Goal: Task Accomplishment & Management: Use online tool/utility

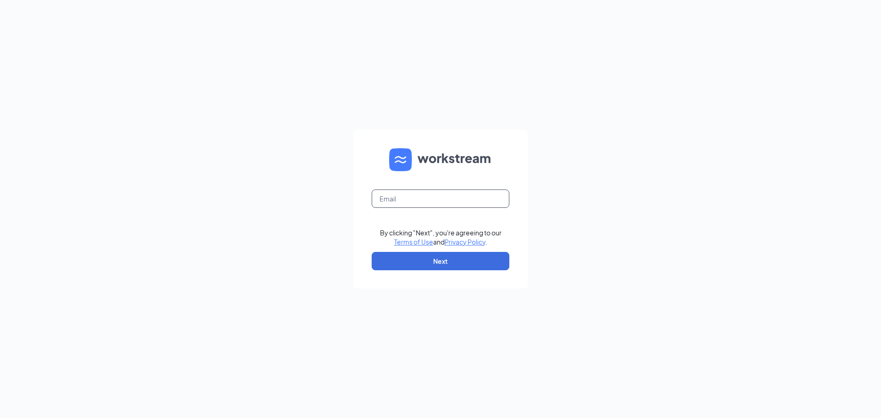
click at [476, 194] on input "text" at bounding box center [441, 198] width 138 height 18
type input "02348@chick-fil-a.com"
click at [435, 271] on form "02348@chick-fil-a.com By clicking "Next", you're agreeing to our Terms of Use a…" at bounding box center [440, 209] width 174 height 159
click at [435, 266] on button "Next" at bounding box center [441, 261] width 138 height 18
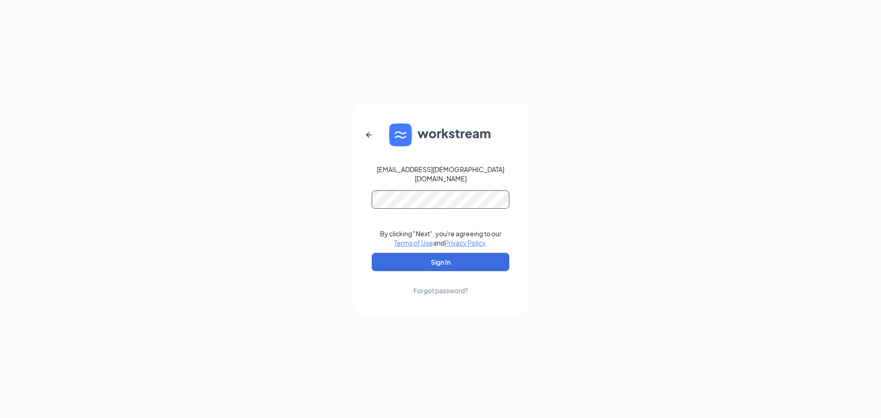
click at [372, 253] on button "Sign In" at bounding box center [441, 262] width 138 height 18
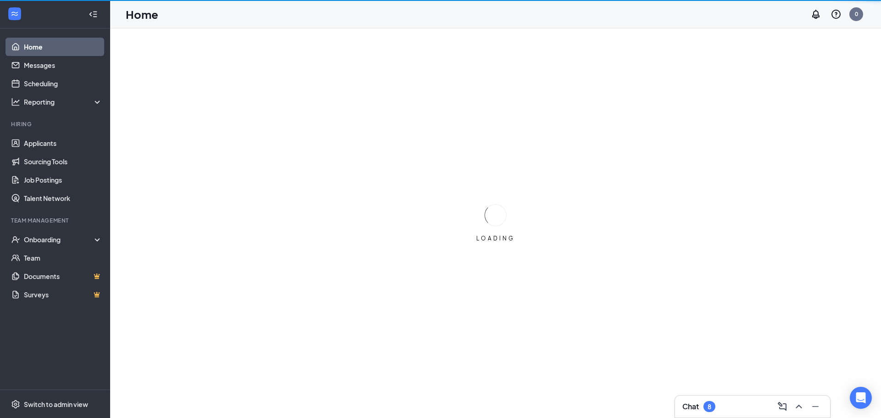
click at [737, 408] on div "Chat 8" at bounding box center [752, 406] width 140 height 15
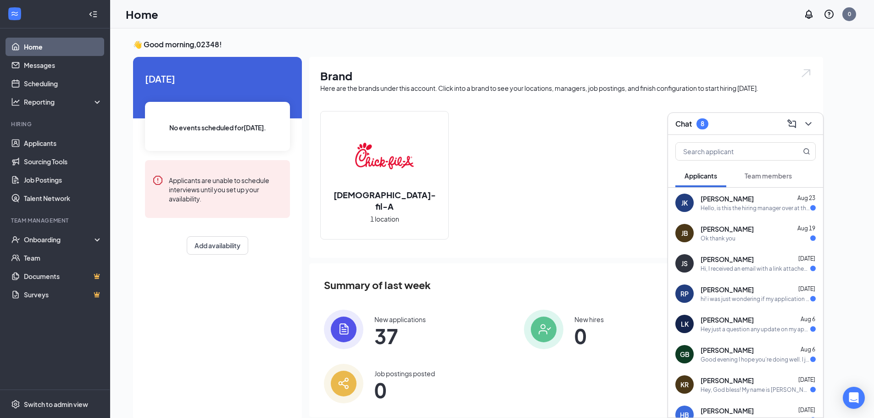
click at [739, 114] on div "Chat 8" at bounding box center [745, 124] width 155 height 22
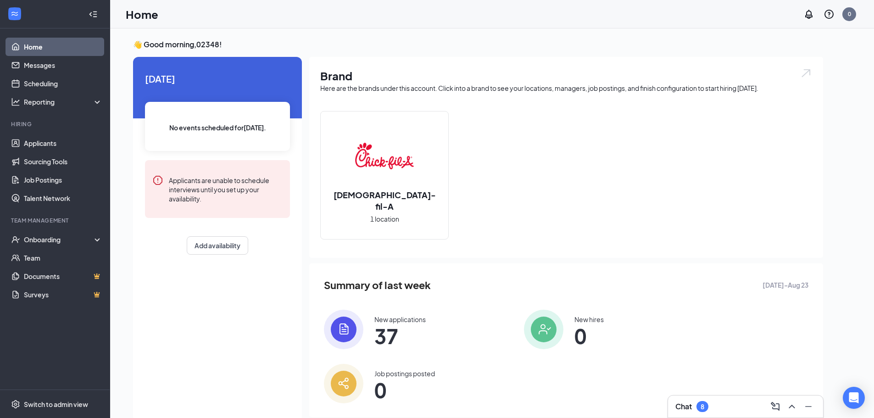
click at [385, 343] on span "37" at bounding box center [399, 336] width 51 height 17
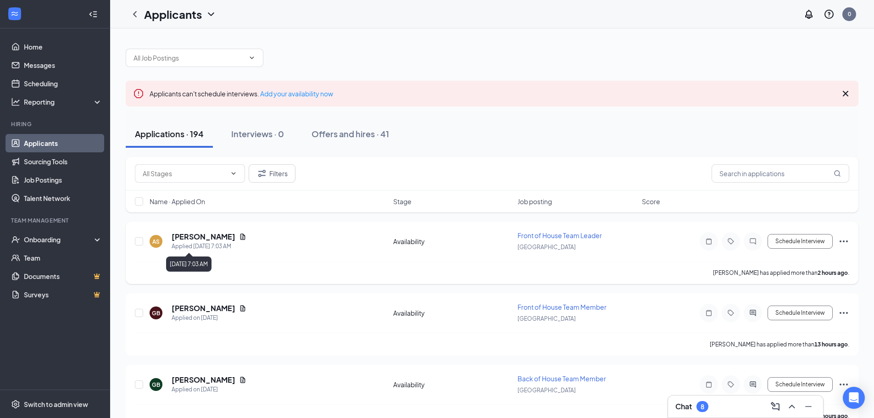
click at [195, 240] on h5 "[PERSON_NAME]" at bounding box center [204, 237] width 64 height 10
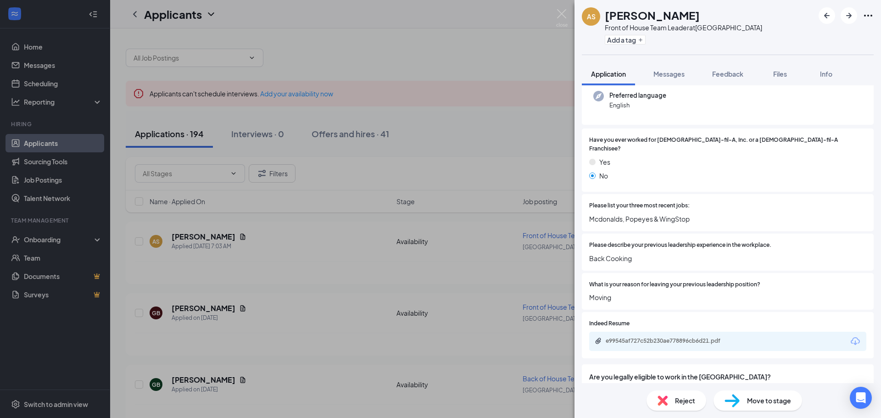
scroll to position [138, 0]
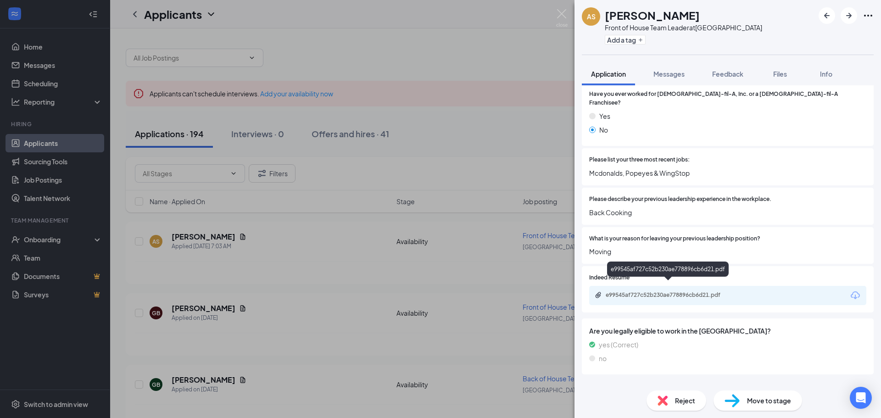
click at [684, 291] on div "e99545af727c52b230ae778896cb6d21.pdf" at bounding box center [670, 294] width 128 height 7
click at [849, 17] on icon "ArrowRight" at bounding box center [849, 16] width 6 height 6
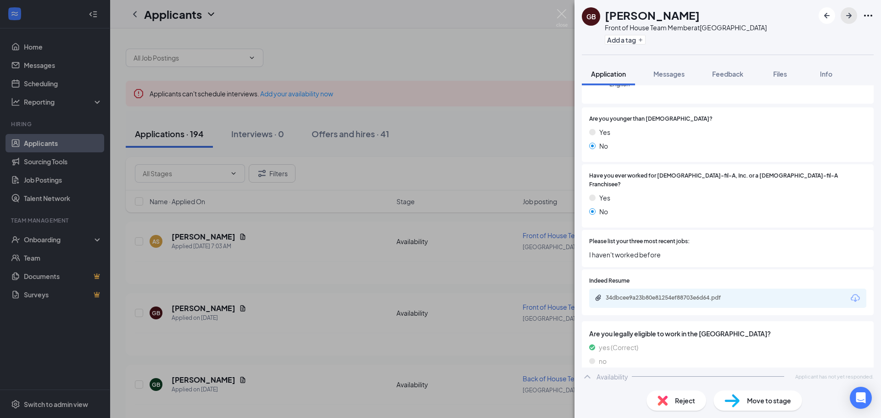
scroll to position [141, 0]
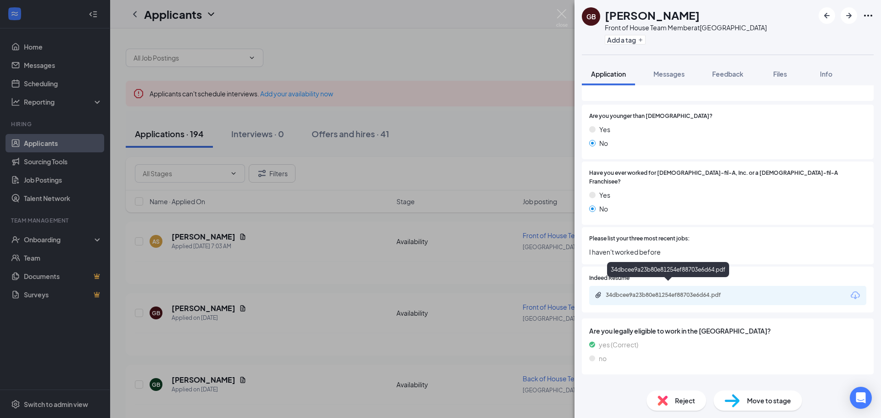
click at [670, 291] on div "34dbcee9a23b80e81254ef88703e6d64.pdf" at bounding box center [670, 294] width 128 height 7
click at [843, 19] on button "button" at bounding box center [848, 15] width 17 height 17
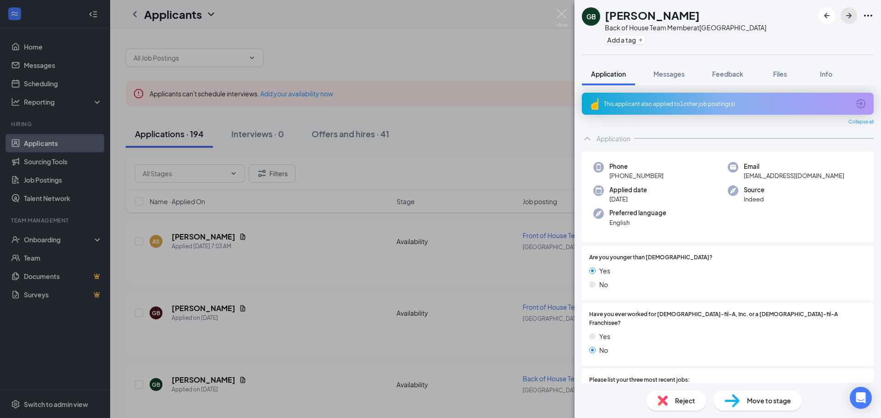
click at [843, 19] on button "button" at bounding box center [848, 15] width 17 height 17
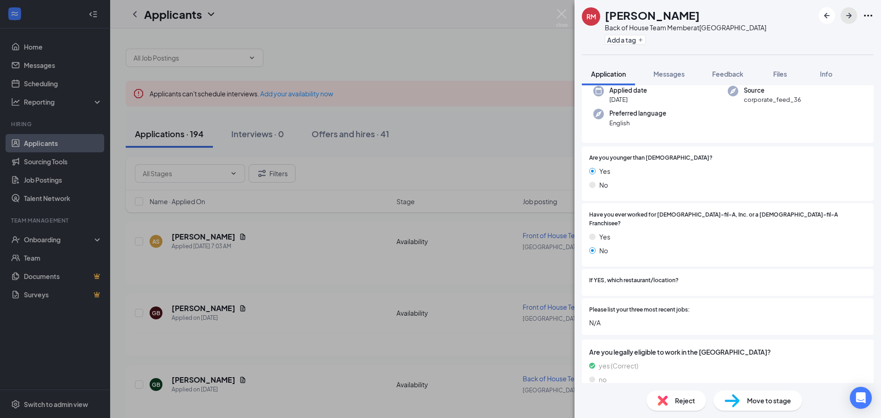
scroll to position [89, 0]
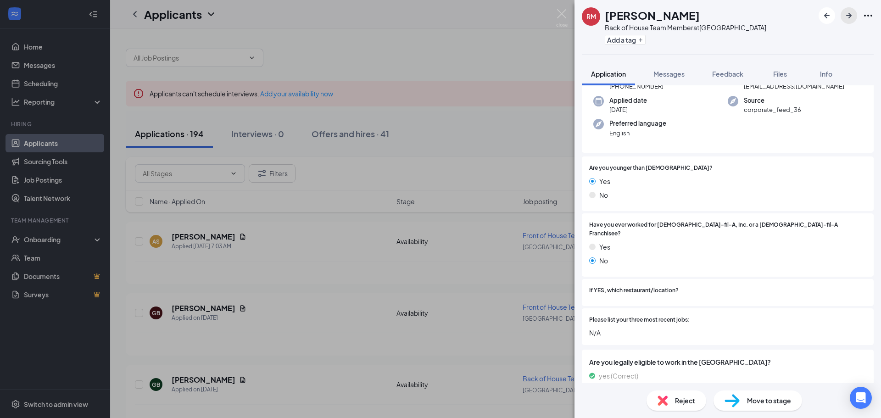
click at [843, 17] on icon "ArrowRight" at bounding box center [848, 15] width 11 height 11
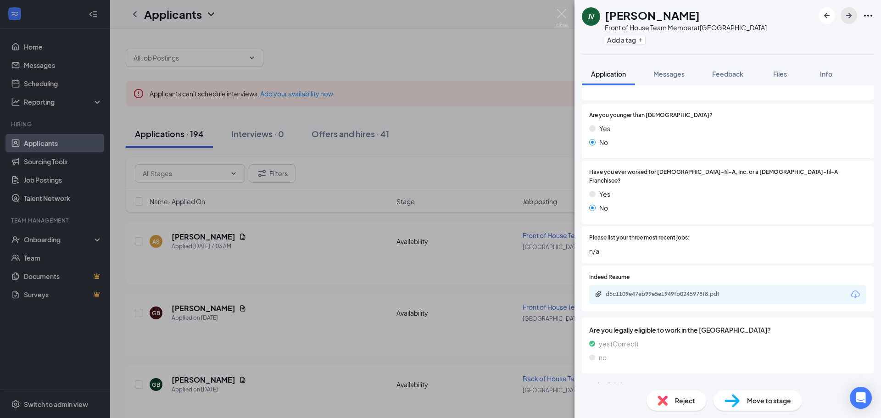
scroll to position [145, 0]
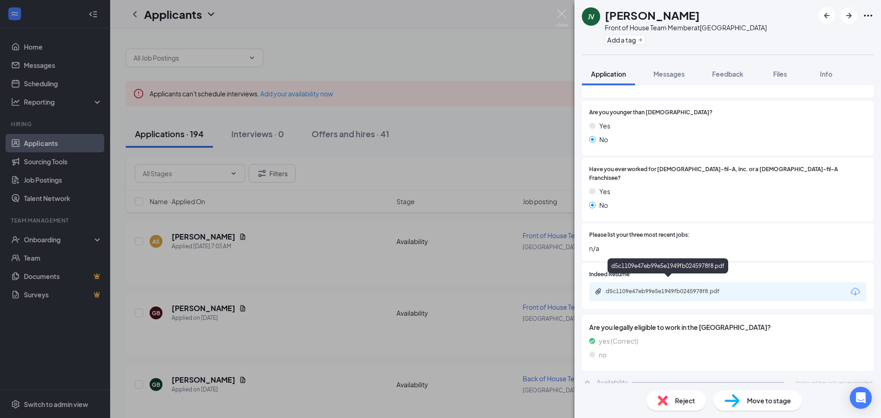
click at [679, 288] on div "d5c1109e47eb99e5e1949fb0245978f8.pdf" at bounding box center [670, 291] width 128 height 7
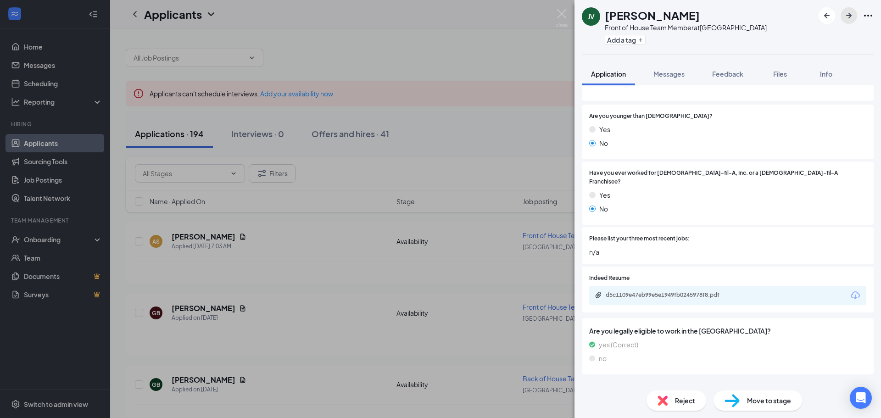
click at [845, 15] on icon "ArrowRight" at bounding box center [848, 15] width 11 height 11
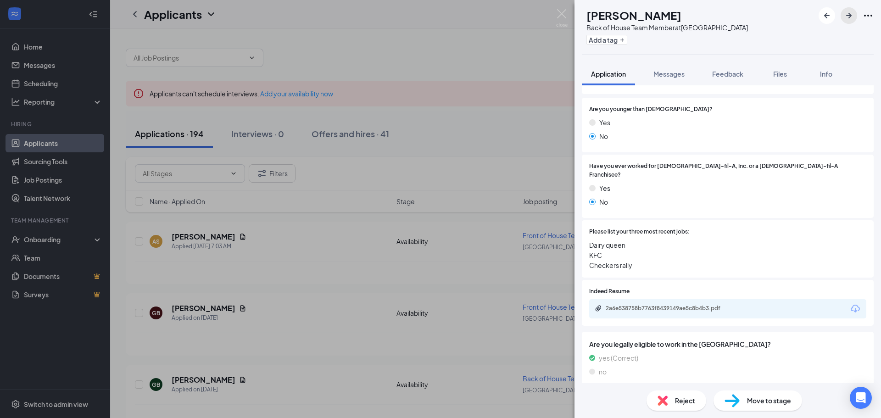
scroll to position [139, 0]
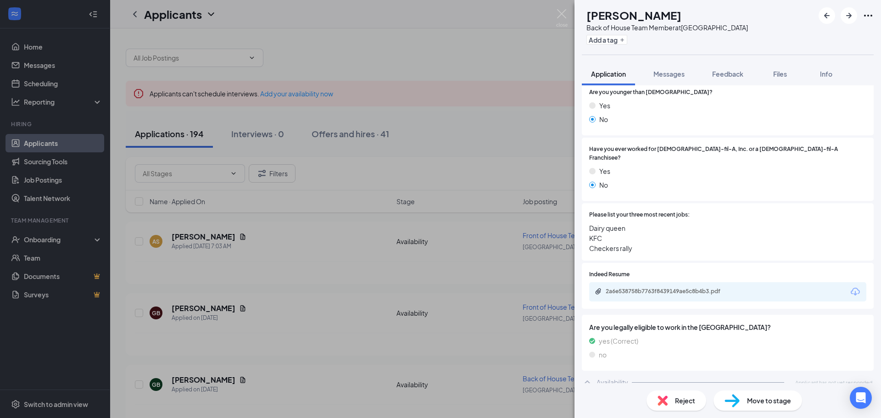
click at [665, 288] on div "2a6e538758b7763f8439149ae5c8b4b3.pdf" at bounding box center [670, 291] width 128 height 7
